Goal: Transaction & Acquisition: Purchase product/service

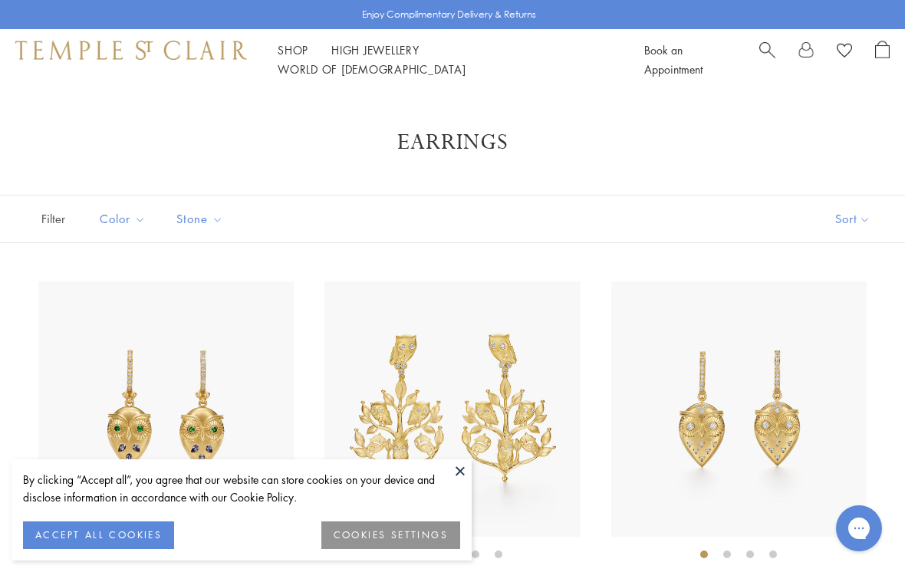
scroll to position [957, 0]
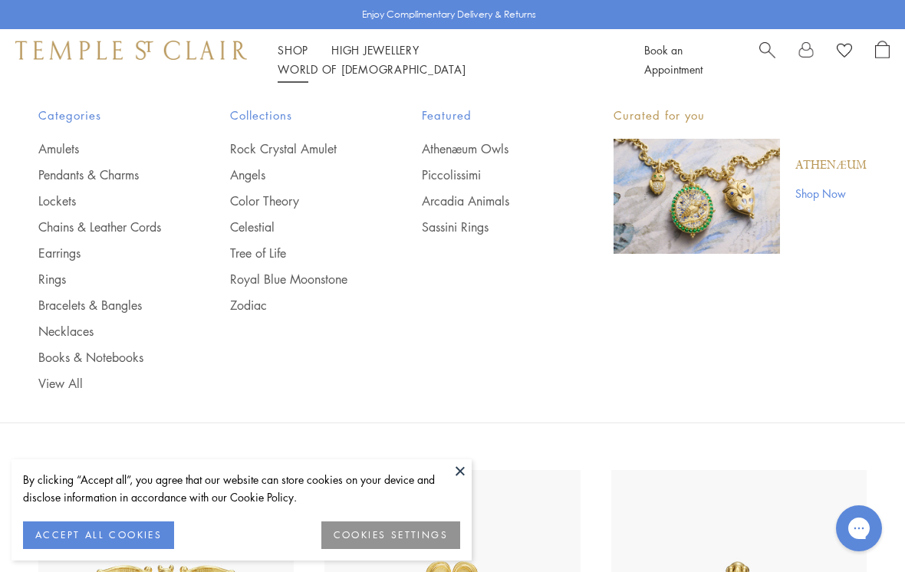
click at [46, 199] on link "Lockets" at bounding box center [103, 200] width 130 height 17
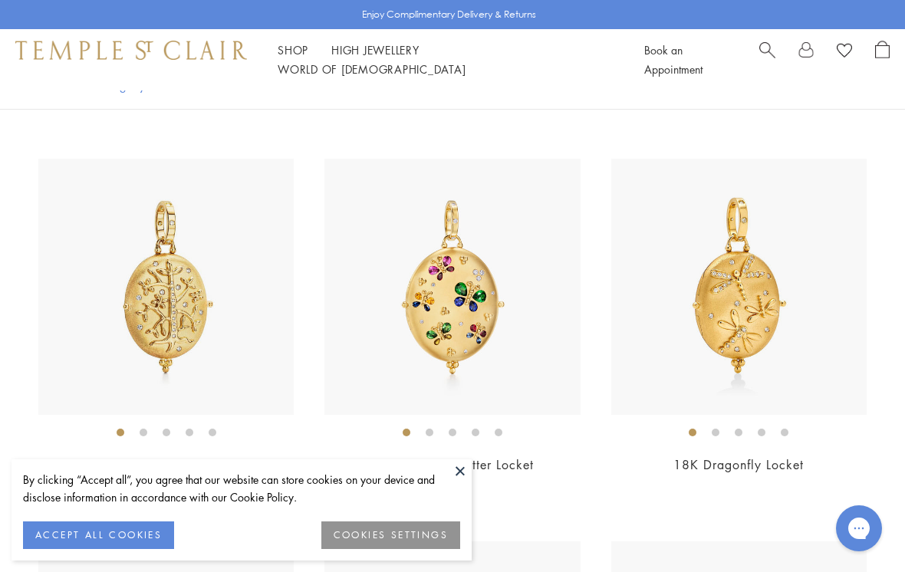
scroll to position [885, 0]
click at [452, 482] on span "$25,000" at bounding box center [452, 487] width 50 height 18
click at [460, 482] on button at bounding box center [459, 470] width 23 height 23
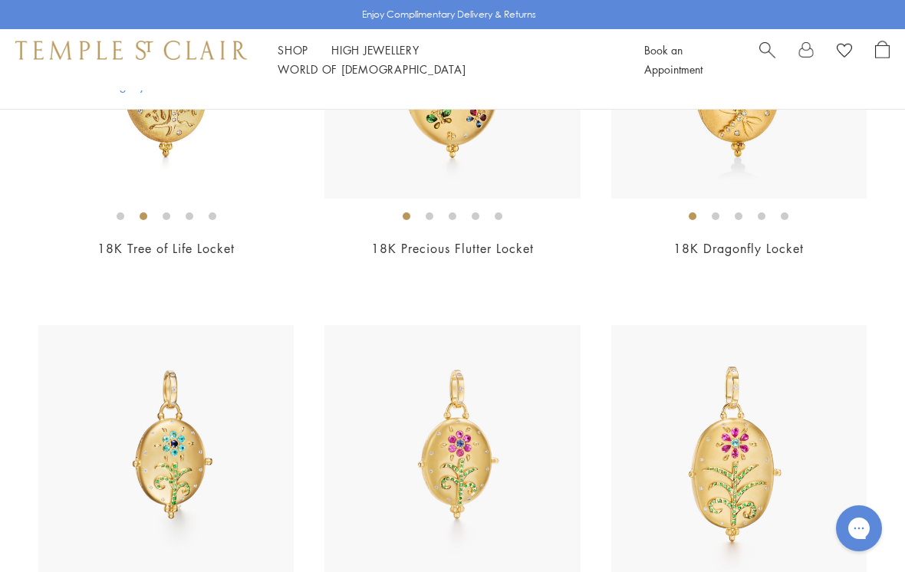
scroll to position [1298, 0]
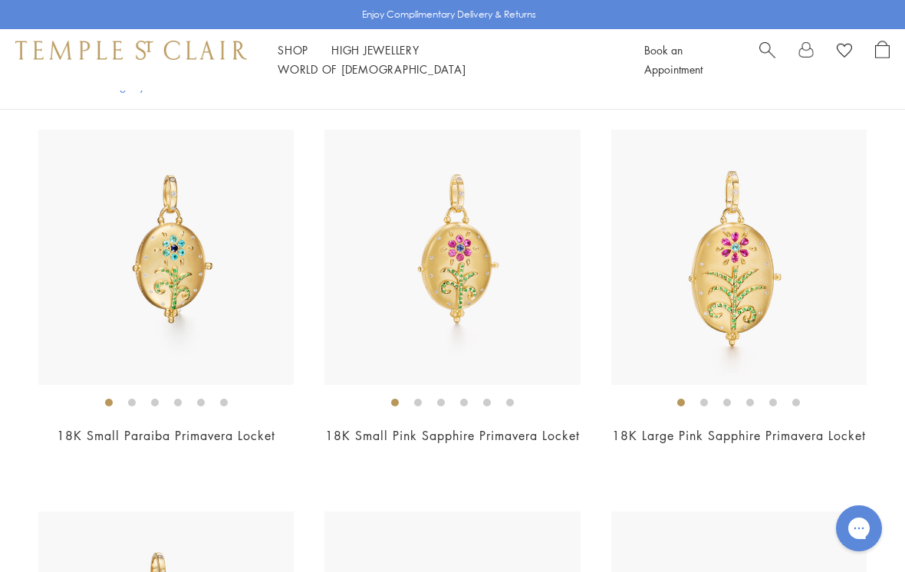
click at [729, 287] on img at bounding box center [738, 257] width 255 height 255
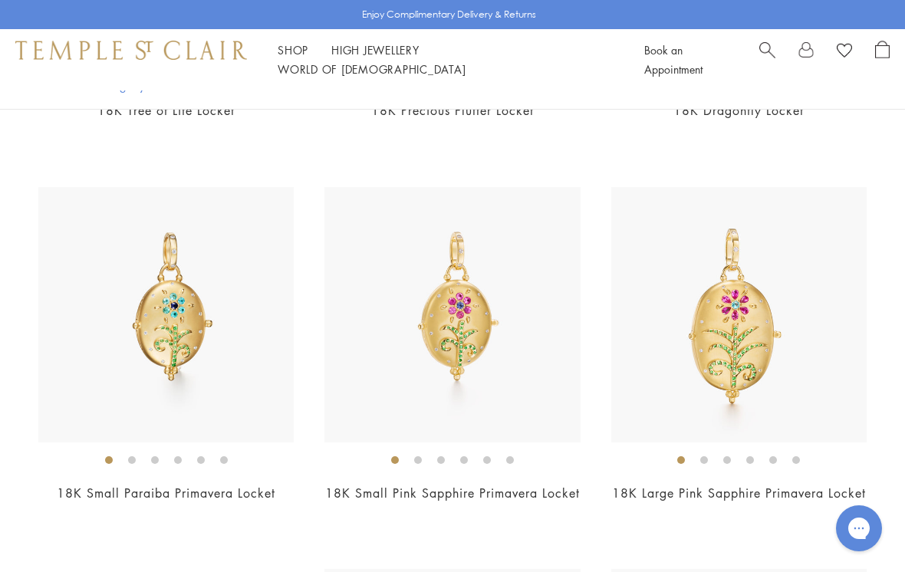
scroll to position [1239, 0]
click at [457, 323] on img at bounding box center [451, 316] width 255 height 255
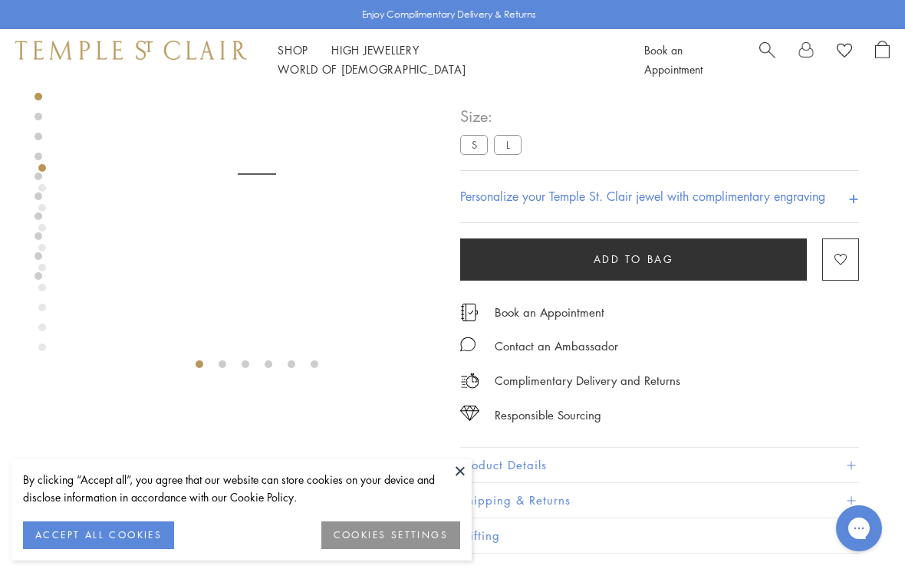
scroll to position [90, 0]
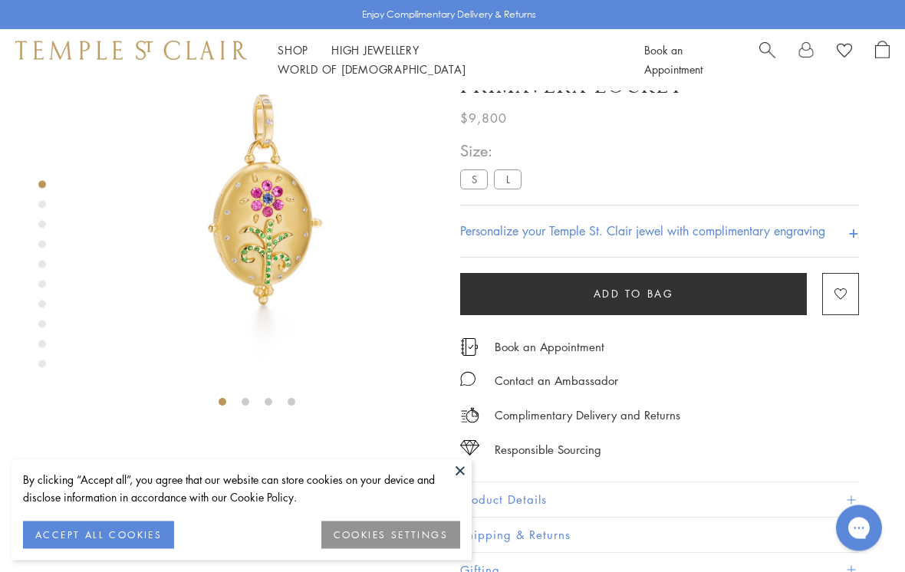
scroll to position [90, 0]
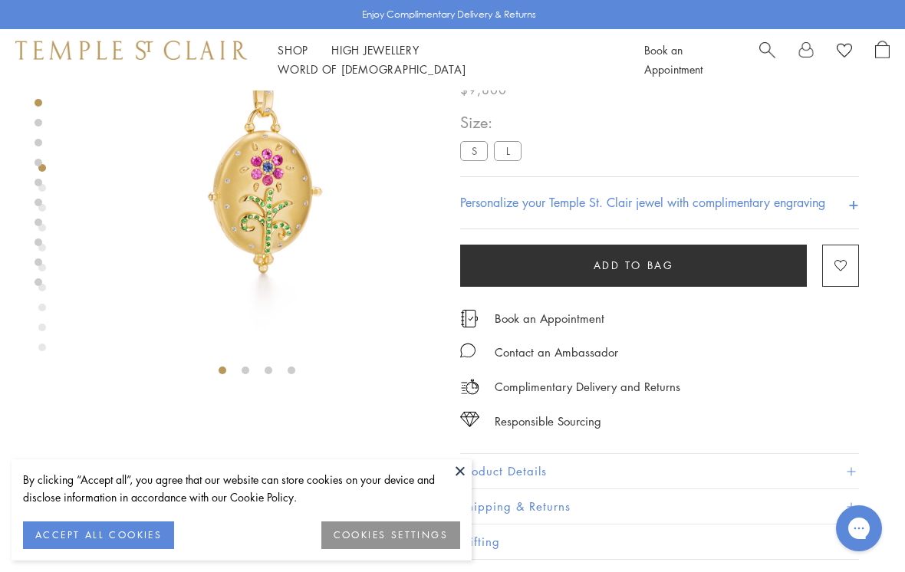
click at [518, 474] on button "Product Details" at bounding box center [659, 472] width 399 height 34
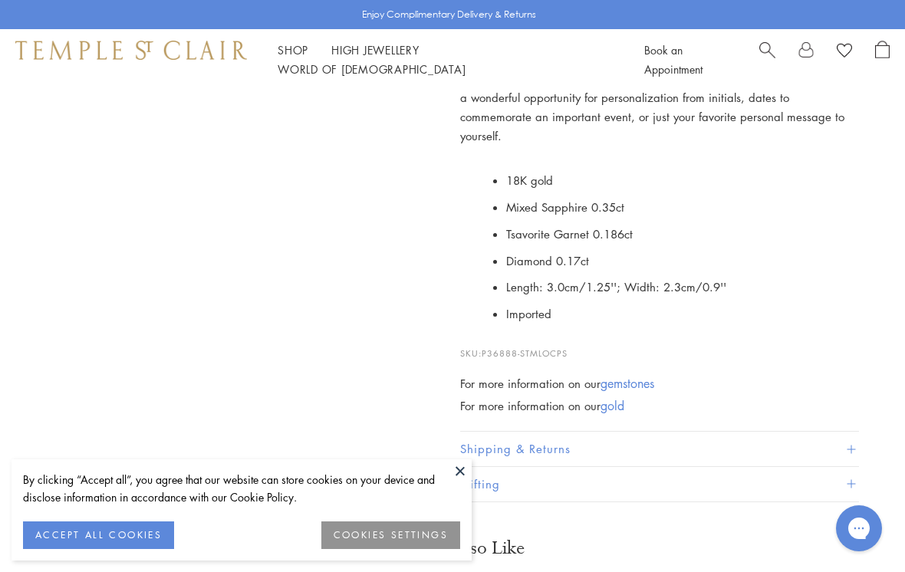
scroll to position [579, 0]
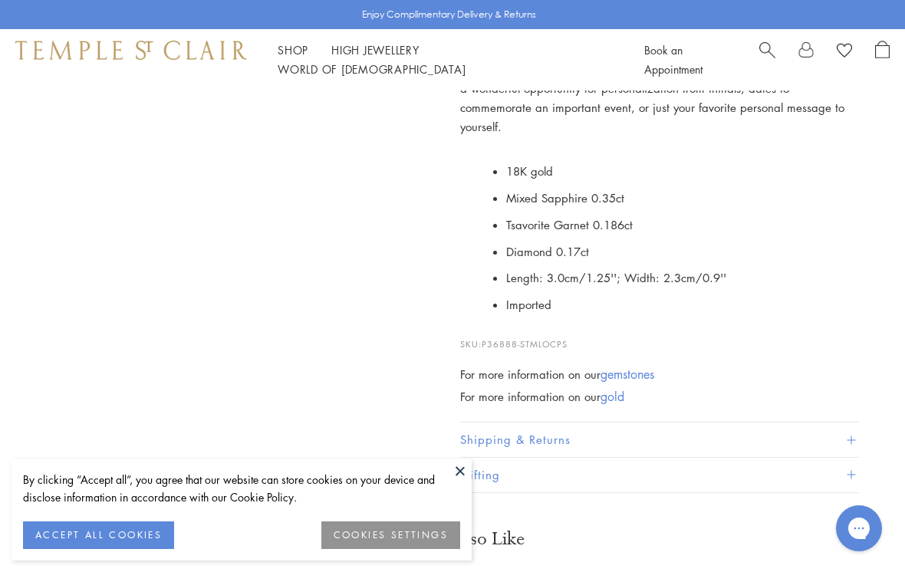
click at [539, 365] on div "For more information on our gemstones" at bounding box center [659, 374] width 399 height 19
click at [456, 482] on button at bounding box center [459, 470] width 23 height 23
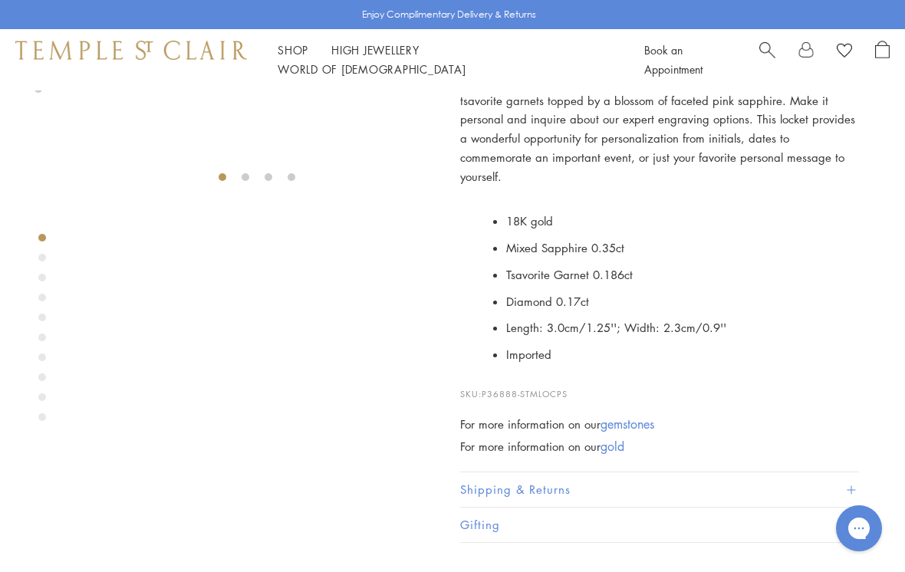
scroll to position [166, 0]
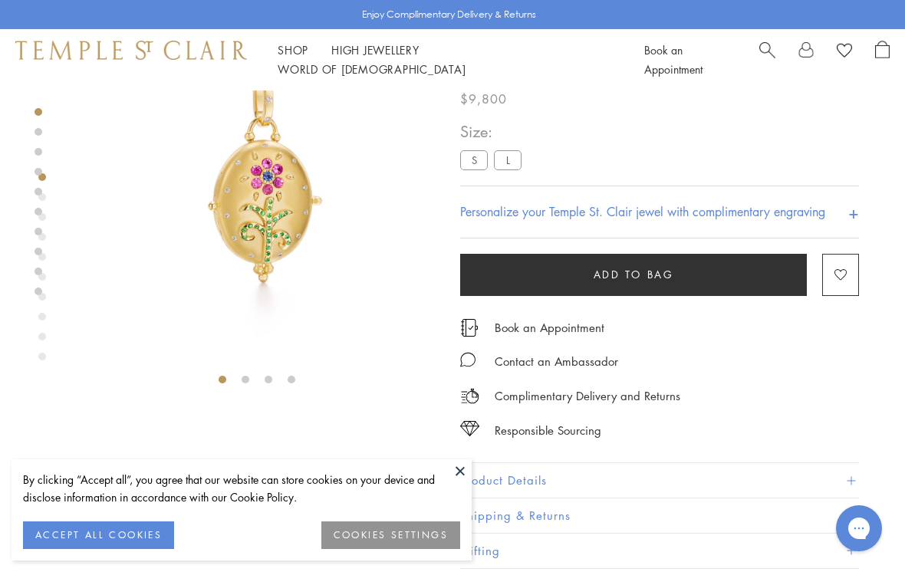
click at [296, 47] on div "Shop Shop Categories Amulets Pendants & Charms Lockets Chains & Leather Cords E…" at bounding box center [452, 59] width 905 height 61
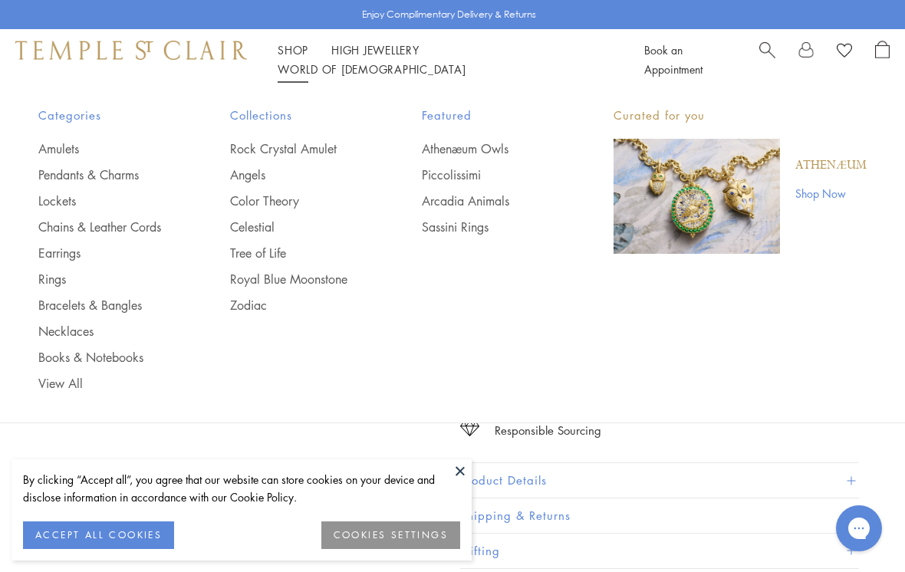
click at [83, 337] on link "Necklaces" at bounding box center [103, 331] width 130 height 17
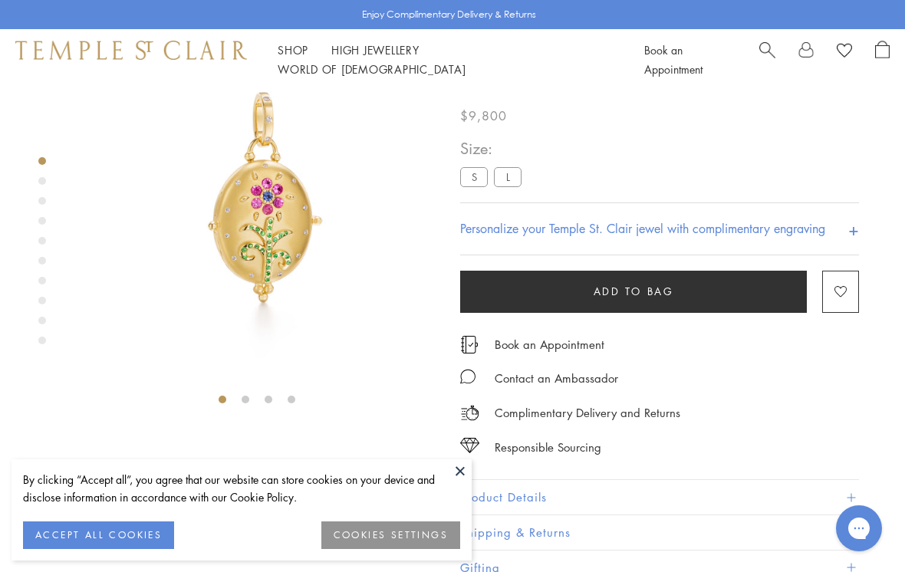
scroll to position [110, 0]
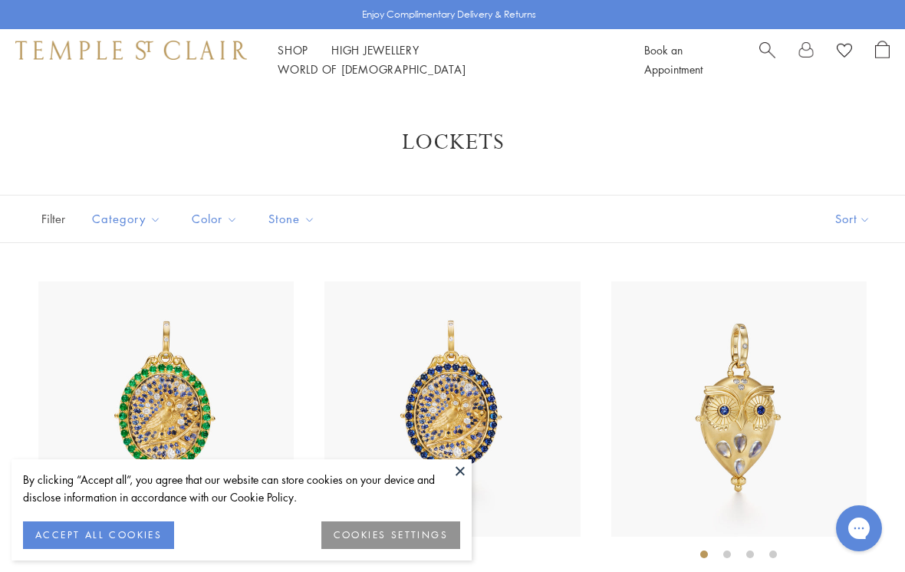
scroll to position [1239, 0]
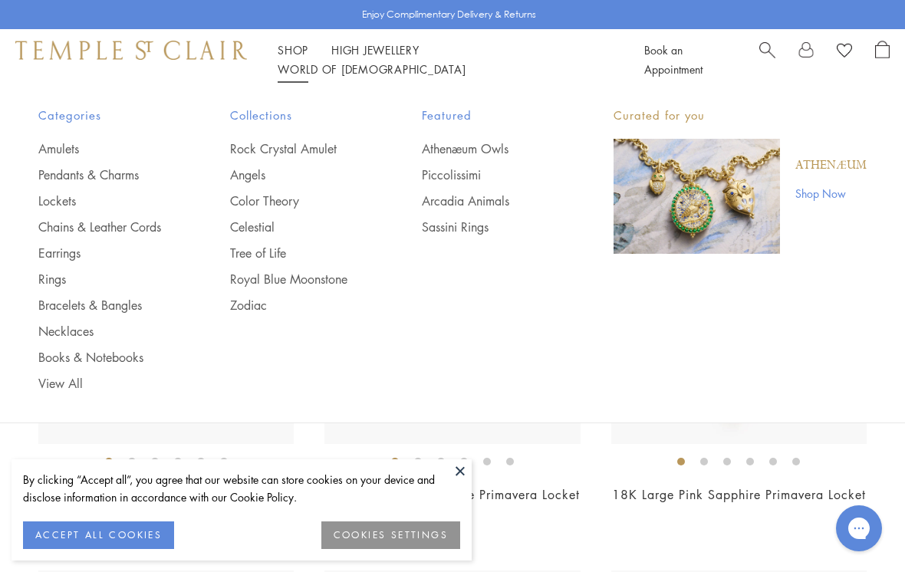
click at [110, 227] on link "Chains & Leather Cords" at bounding box center [103, 226] width 130 height 17
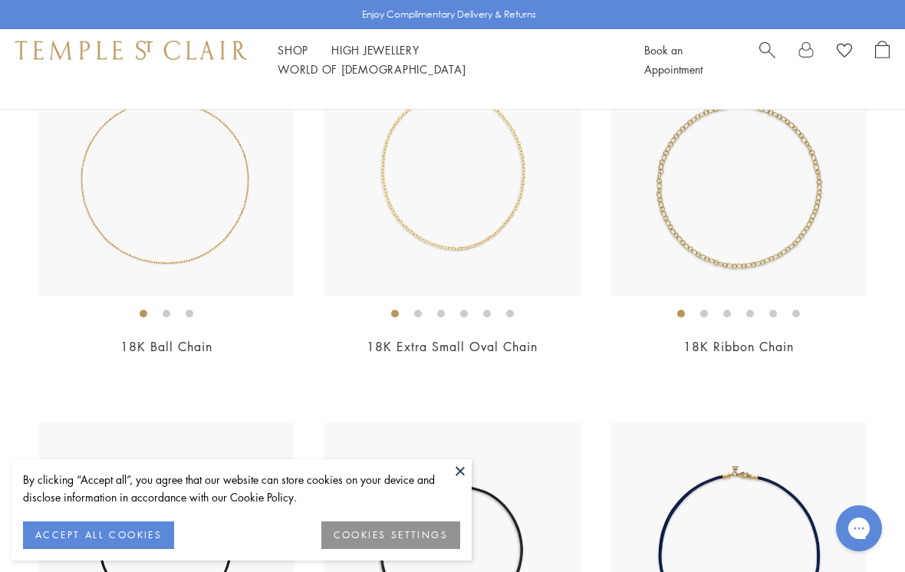
scroll to position [1785, 0]
click at [785, 222] on img at bounding box center [738, 168] width 255 height 255
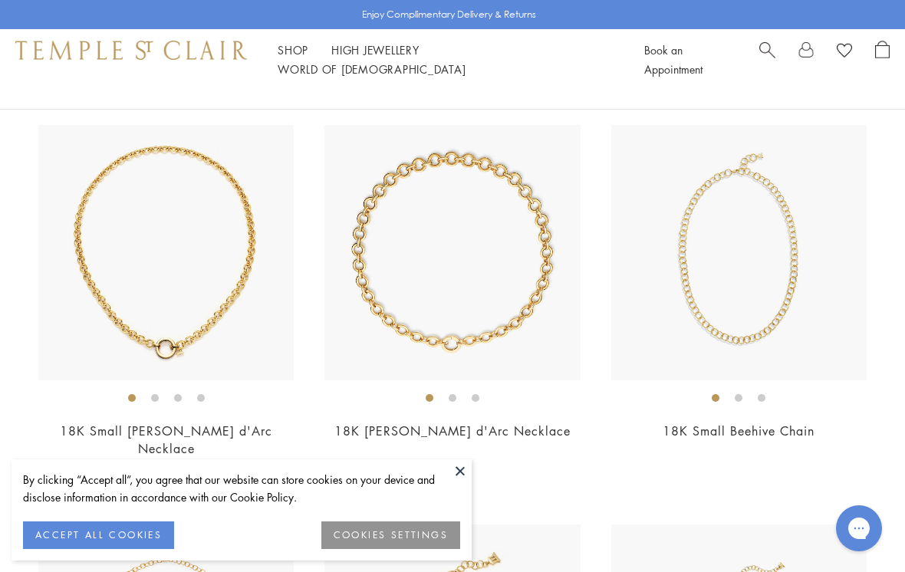
scroll to position [537, 0]
click at [211, 312] on img at bounding box center [165, 253] width 255 height 255
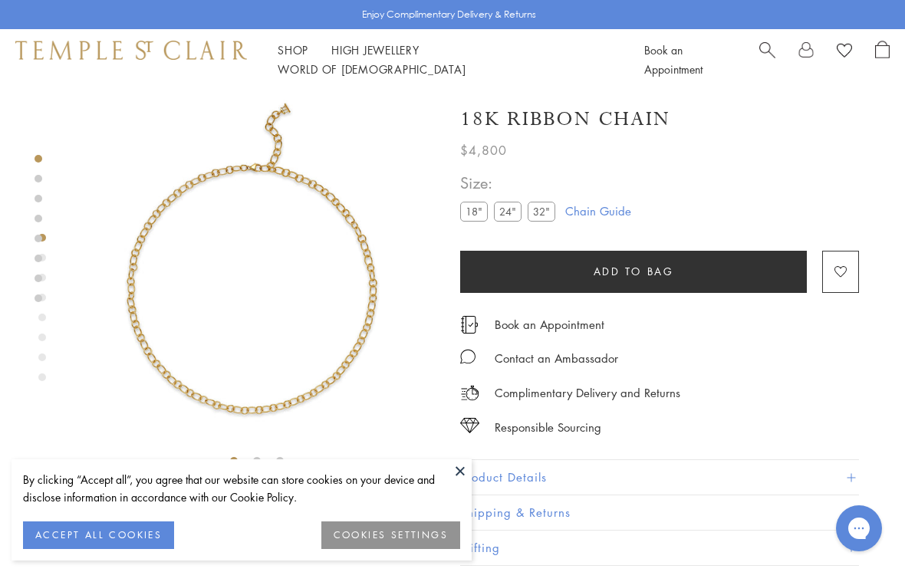
click at [291, 57] on link "Shop Shop" at bounding box center [292, 49] width 31 height 15
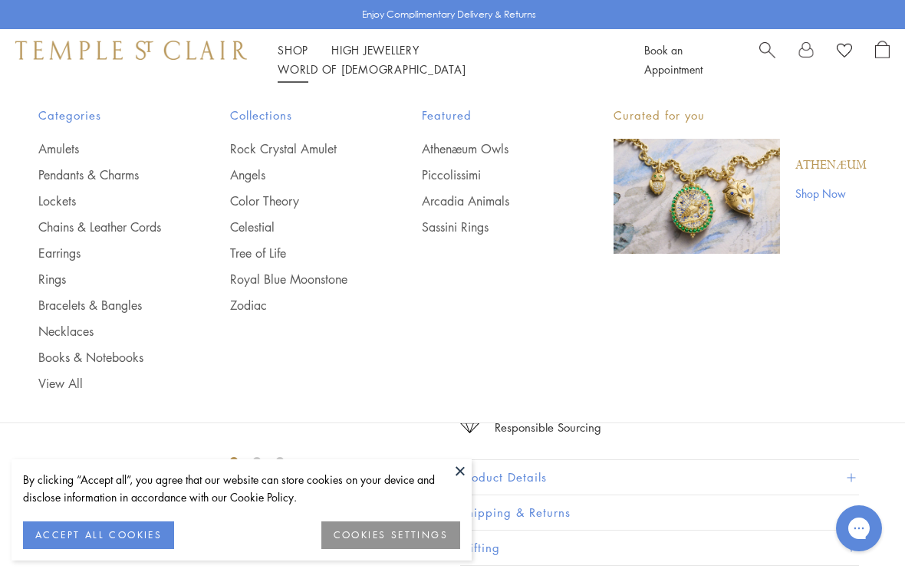
click at [451, 476] on button at bounding box center [459, 470] width 23 height 23
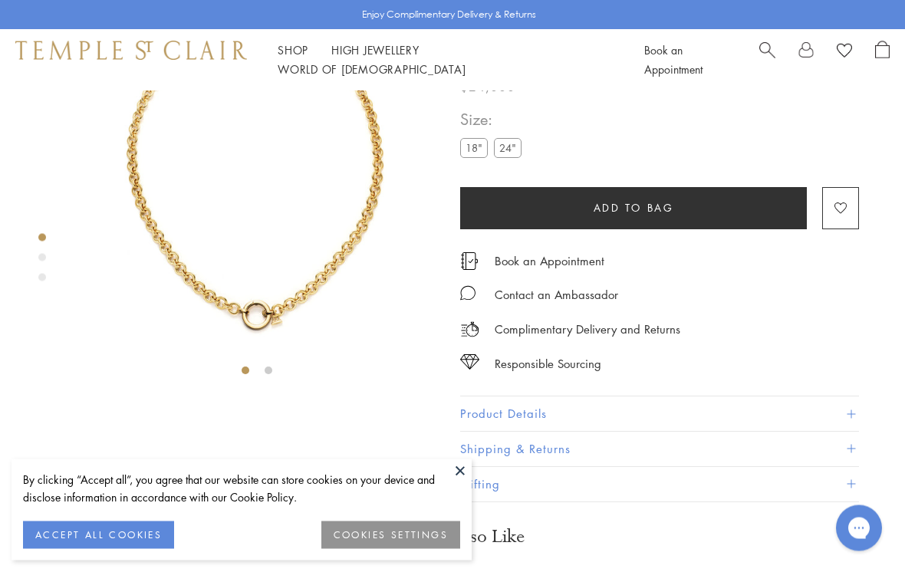
scroll to position [90, 0]
